Goal: Ask a question

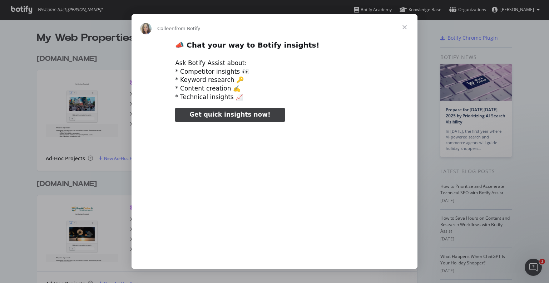
scroll to position [24, 0]
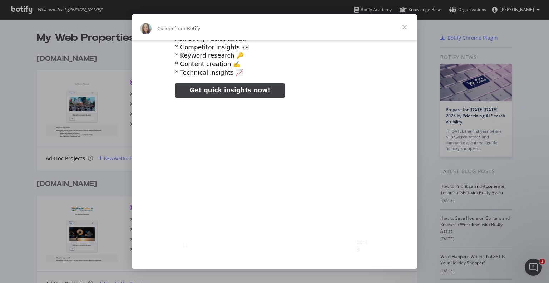
click at [284, 147] on video "Play video" at bounding box center [274, 178] width 298 height 149
type input "510182"
click at [406, 27] on span "Close" at bounding box center [404, 27] width 26 height 26
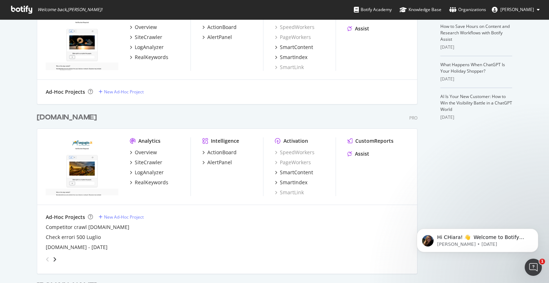
scroll to position [247, 0]
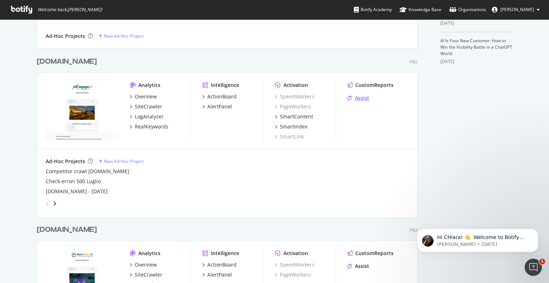
click at [358, 96] on div "Assist" at bounding box center [362, 97] width 14 height 7
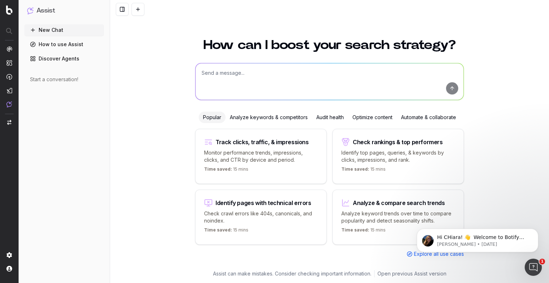
click at [209, 88] on textarea at bounding box center [329, 81] width 268 height 36
